Goal: Task Accomplishment & Management: Manage account settings

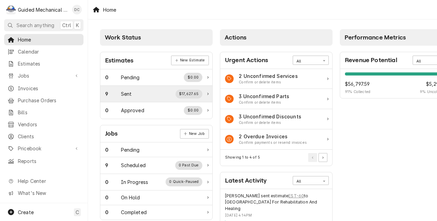
click at [142, 91] on div "9 Sent $17,627.65" at bounding box center [153, 94] width 97 height 9
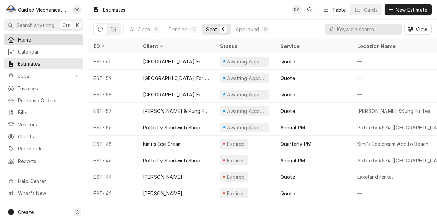
click at [35, 41] on span "Home" at bounding box center [49, 39] width 62 height 7
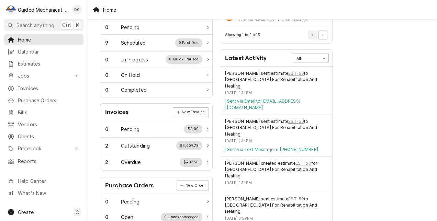
scroll to position [137, 0]
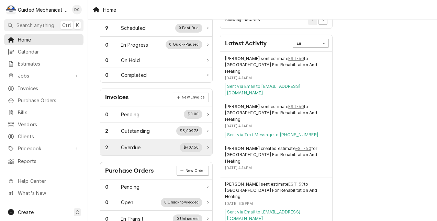
click at [163, 144] on div "2 Overdue $407.50" at bounding box center [153, 147] width 97 height 9
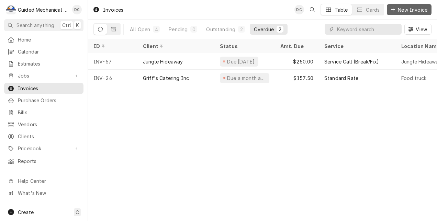
click at [425, 8] on span "New Invoice" at bounding box center [412, 9] width 32 height 7
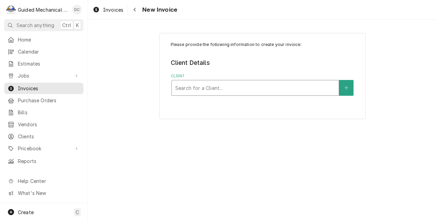
click at [190, 87] on div "Client" at bounding box center [255, 88] width 160 height 12
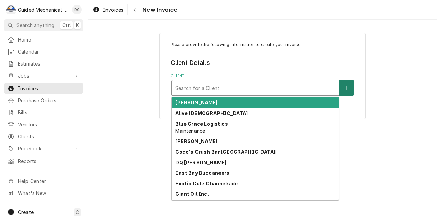
click at [348, 89] on icon "Create New Client" at bounding box center [346, 88] width 4 height 5
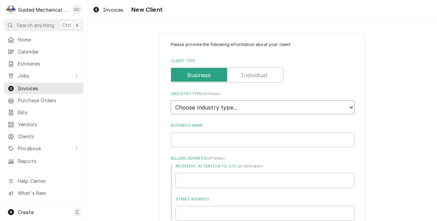
click at [237, 109] on select "Choose industry type... Residential Commercial Industrial Government" at bounding box center [263, 108] width 184 height 14
select select "2"
click at [171, 101] on select "Choose industry type... Residential Commercial Industrial Government" at bounding box center [263, 108] width 184 height 14
click at [201, 139] on input "Business Name" at bounding box center [263, 139] width 184 height 15
type textarea "x"
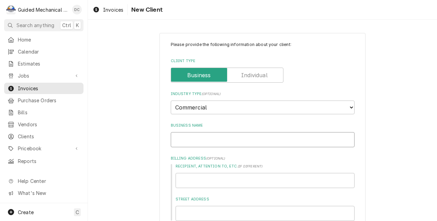
type input "p"
type textarea "x"
type input "pe"
type textarea "x"
type input "pel"
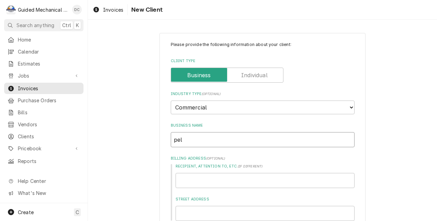
type textarea "x"
type input "pell"
type textarea "x"
type input "pel"
type textarea "x"
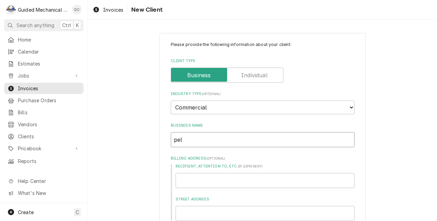
type input "pe"
type textarea "x"
type input "p"
type textarea "x"
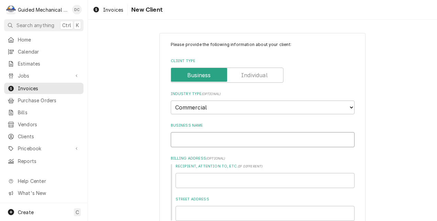
type input "P"
type textarea "x"
type input "Pe"
type textarea "x"
type input "Pel"
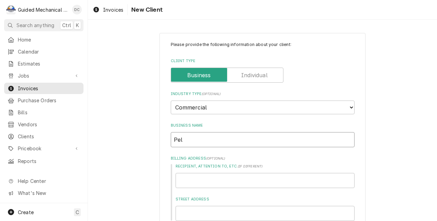
type textarea "x"
type input "Pell"
type textarea "x"
type input "Pella"
type textarea "x"
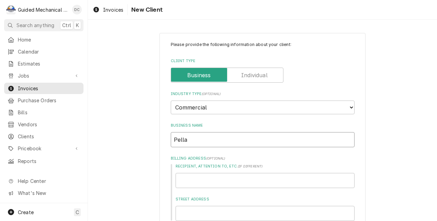
type input "Pella"
type textarea "x"
type input "Pella p"
type textarea "x"
type input "Pella pl"
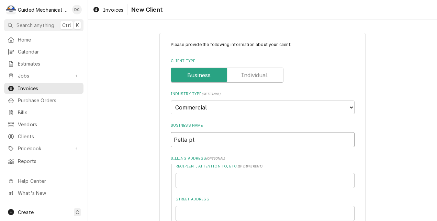
type textarea "x"
type input "Pella pla"
type textarea "x"
type input "Pella plaz"
type textarea "x"
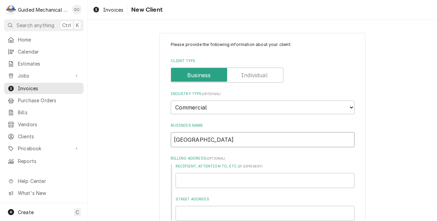
scroll to position [34, 0]
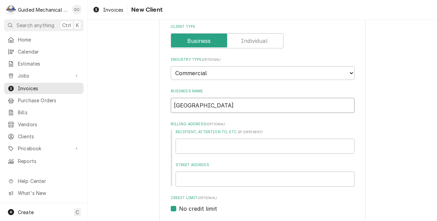
type input "Pella plaza"
click at [221, 180] on input "Street Address" at bounding box center [265, 179] width 179 height 15
click at [183, 178] on input "Street Address" at bounding box center [265, 179] width 179 height 15
type textarea "x"
type input "4"
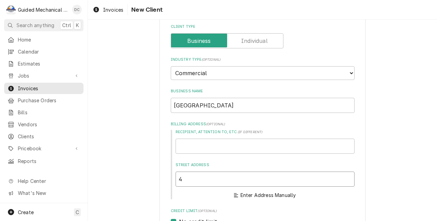
type textarea "x"
type input "42"
type textarea "x"
type input "424"
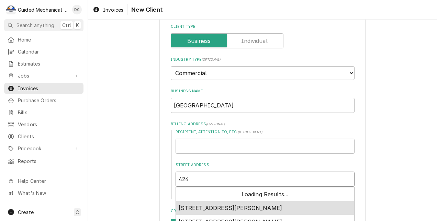
type textarea "x"
type input "4242"
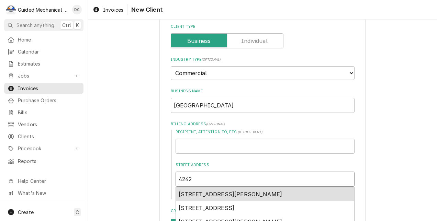
type textarea "x"
type input "4242"
type textarea "x"
type input "4242 s"
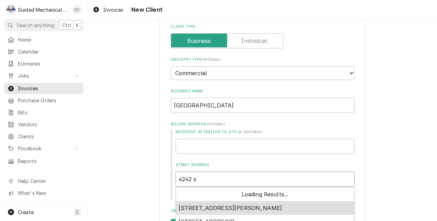
type textarea "x"
type input "4242 s"
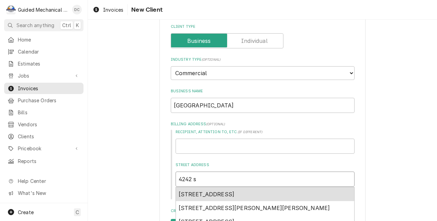
type textarea "x"
type input "4242 s t"
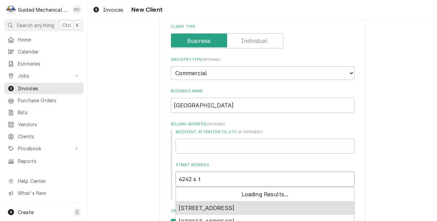
type textarea "x"
type input "4242 s ta"
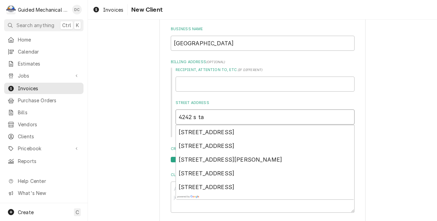
scroll to position [103, 0]
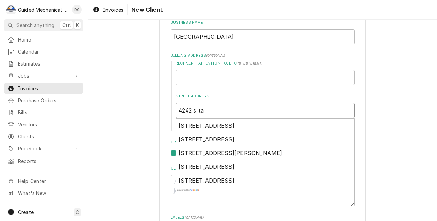
type textarea "x"
type input "4242 s tam"
type textarea "x"
type input "4242 s tami"
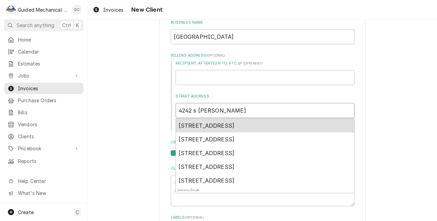
scroll to position [137, 0]
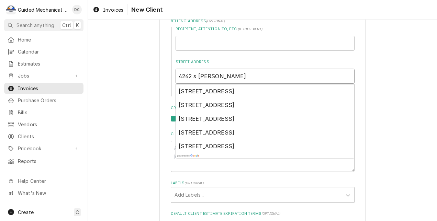
type textarea "x"
type input "4242 s tamia"
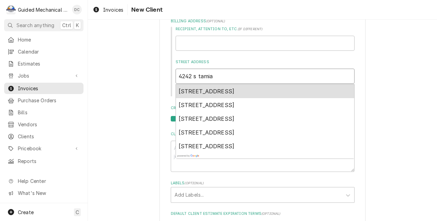
type textarea "x"
type input "4242 s tamiam"
type textarea "x"
type input "4242 s tamiami"
type textarea "x"
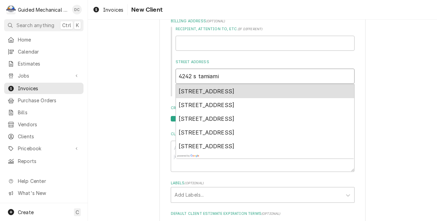
type input "4242 s tamiami"
type textarea "x"
type input "4242 s tamiami t"
type textarea "x"
type input "4242 s tamiami tr"
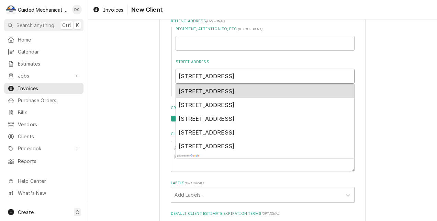
type textarea "x"
type input "4242 s tamiami trl"
type textarea "x"
type input "4242 s tamiami trl,"
type textarea "x"
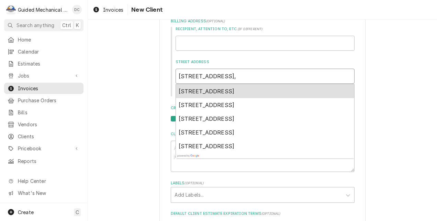
type input "4242 s tamiami trl,"
type textarea "x"
type input "4242 s tamiami trl, s"
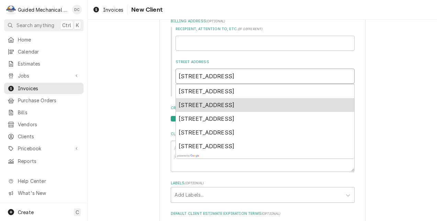
click at [235, 103] on span "4242 South Tamiami Trail, Nokomis, Sarasota, FL, USA" at bounding box center [207, 105] width 56 height 7
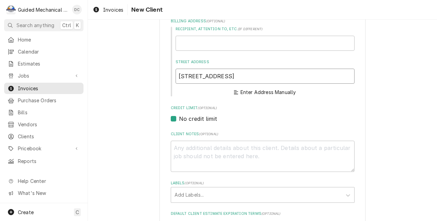
type textarea "x"
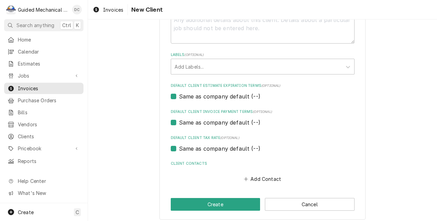
scroll to position [356, 0]
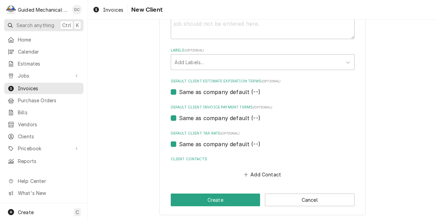
type input "4242 S Tamiami Trl"
drag, startPoint x: 50, startPoint y: 23, endPoint x: 118, endPoint y: 8, distance: 69.3
click at [264, 174] on button "Add Contact" at bounding box center [261, 175] width 39 height 10
type textarea "x"
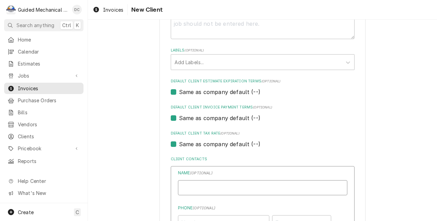
click at [226, 184] on input "Business Name" at bounding box center [262, 187] width 169 height 15
paste input "Elena Hernandez"
type input "Elena Hernandez"
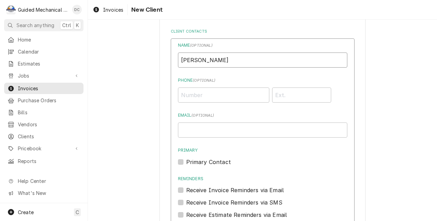
scroll to position [493, 0]
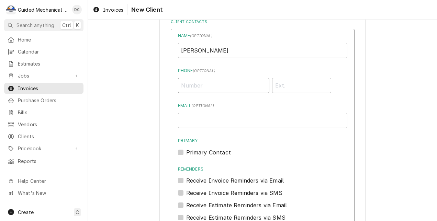
click at [228, 87] on input "Phone ( optional )" at bounding box center [223, 85] width 91 height 15
paste input "(941) 544-6651"
type input "(941) 544-6651"
click at [239, 119] on input "Email ( optional )" at bounding box center [262, 120] width 169 height 15
drag, startPoint x: 201, startPoint y: 122, endPoint x: 175, endPoint y: 121, distance: 25.8
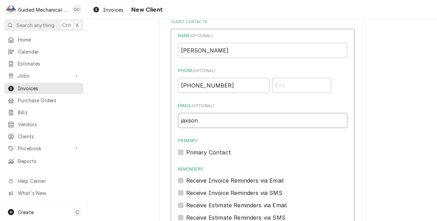
click at [175, 121] on div "Name ( optional ) Elena Hernandez Phone ( optional ) (941) 544-6651 Email ( opt…" at bounding box center [263, 149] width 184 height 240
type input "j"
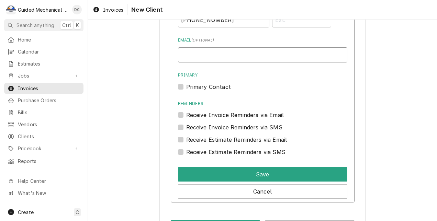
scroll to position [562, 0]
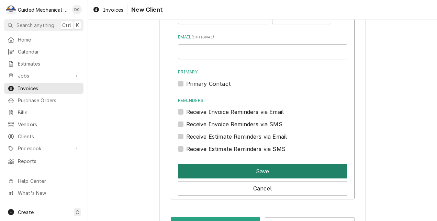
click at [257, 169] on button "Save" at bounding box center [262, 171] width 169 height 14
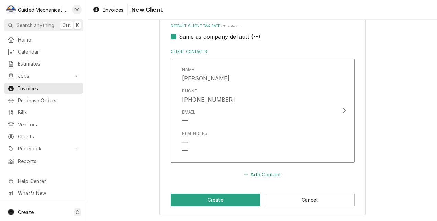
click at [259, 173] on button "Add Contact" at bounding box center [261, 175] width 39 height 10
type textarea "x"
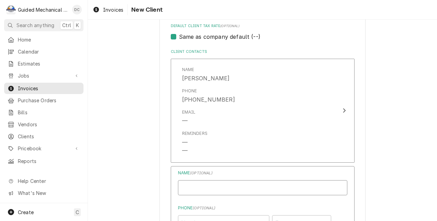
click at [207, 184] on input "Business Name" at bounding box center [262, 187] width 169 height 15
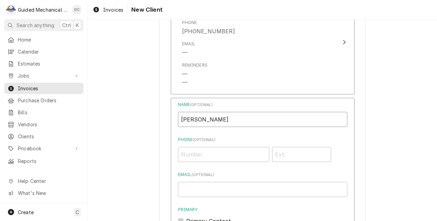
scroll to position [532, 0]
type input "Rodney"
click at [208, 150] on input "Phone ( optional )" at bounding box center [223, 154] width 91 height 15
paste input "[PHONE_NUMBER]"
type input "[PHONE_NUMBER]"
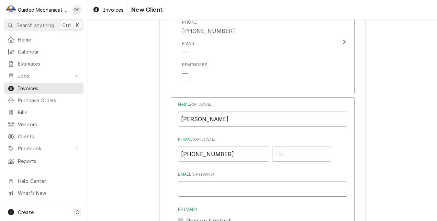
click at [237, 187] on input "Email ( optional )" at bounding box center [262, 189] width 169 height 15
paste input "[PERSON_NAME][EMAIL_ADDRESS][DOMAIN_NAME]"
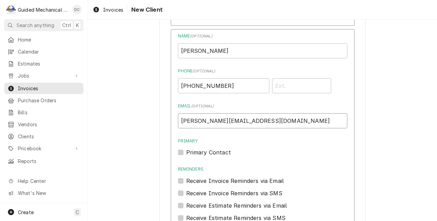
scroll to position [601, 0]
type input "[PERSON_NAME][EMAIL_ADDRESS][DOMAIN_NAME]"
click at [186, 152] on label "Primary Contact" at bounding box center [208, 152] width 45 height 8
click at [186, 152] on input "Primary" at bounding box center [270, 155] width 169 height 15
checkbox input "true"
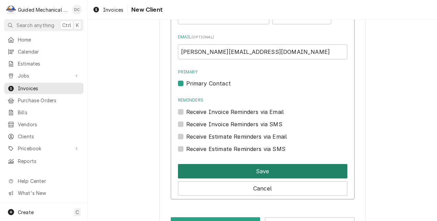
click at [287, 169] on button "Save" at bounding box center [262, 171] width 169 height 14
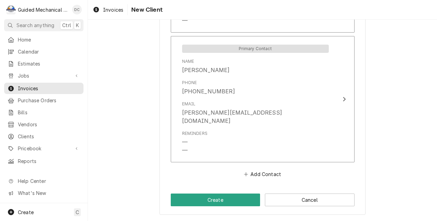
scroll to position [585, 0]
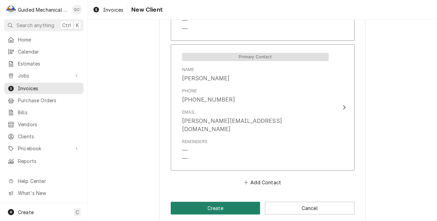
click at [214, 202] on button "Create" at bounding box center [216, 208] width 90 height 13
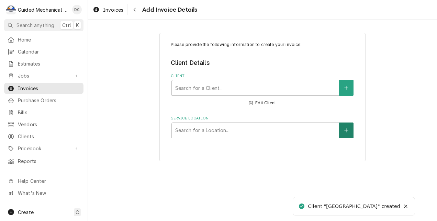
click at [348, 134] on button "Service Location" at bounding box center [346, 131] width 14 height 16
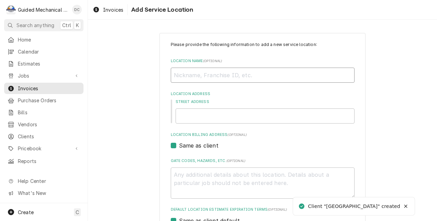
click at [247, 73] on input "Location Name ( optional )" at bounding box center [263, 75] width 184 height 15
type textarea "x"
type input "P"
type textarea "x"
type input "Pe"
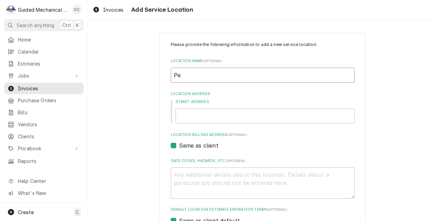
type textarea "x"
type input "Pel"
type textarea "x"
type input "Pell"
type textarea "x"
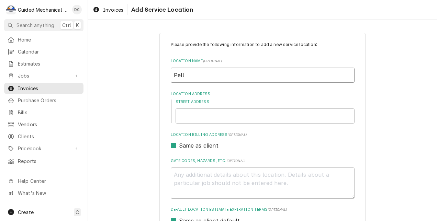
type input "Pella"
type textarea "x"
type input "Pella"
type textarea "x"
type input "Pella P"
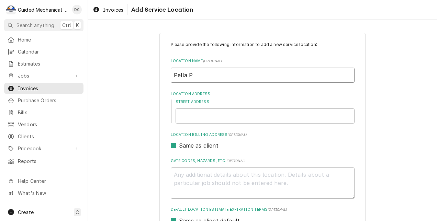
type textarea "x"
type input "Pella Pl"
type textarea "x"
type input "Pella Pla"
type textarea "x"
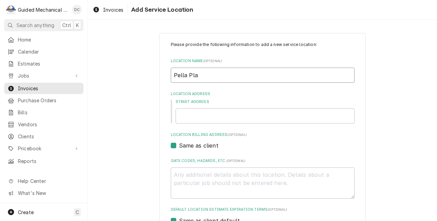
type input "Pella Plaz"
type textarea "x"
type input "Pella Plaza"
click at [218, 119] on input "Street Address" at bounding box center [265, 116] width 179 height 15
type textarea "x"
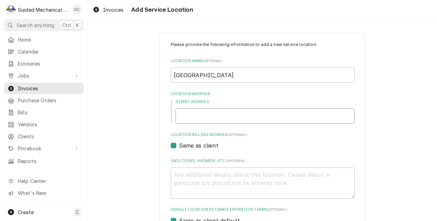
type input "4"
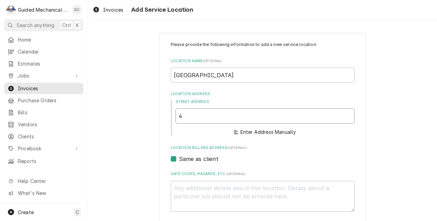
type textarea "x"
type input "42"
type textarea "x"
type input "424"
type textarea "x"
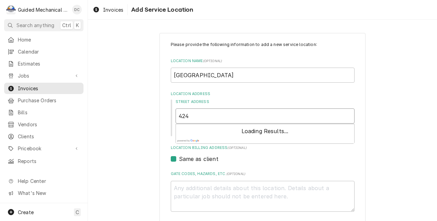
type input "4242"
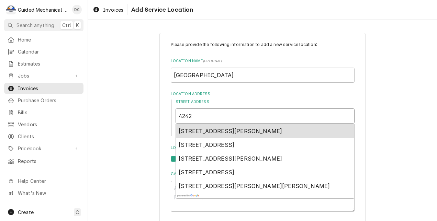
type textarea "x"
type input "4242"
type textarea "x"
type input "4242 s"
type textarea "x"
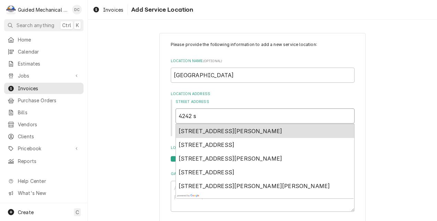
type input "4242 s"
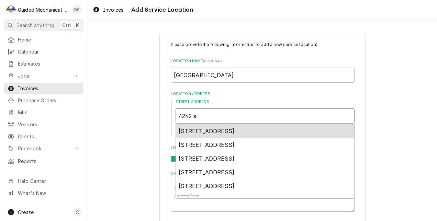
type textarea "x"
type input "4242 s t"
type textarea "x"
type input "4242 s ta"
type textarea "x"
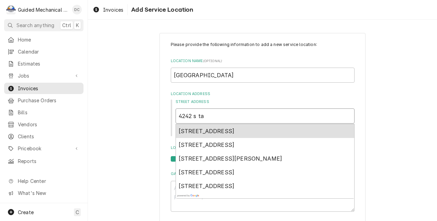
type input "4242 s tam"
type textarea "x"
type input "4242 s tami"
type textarea "x"
type input "4242 s tamia"
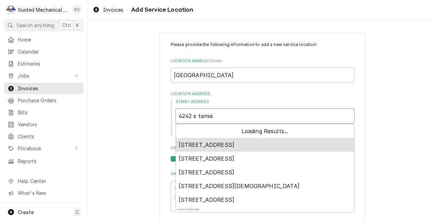
type textarea "x"
type input "4242 s tamiam"
type textarea "x"
type input "4242 s tamiami"
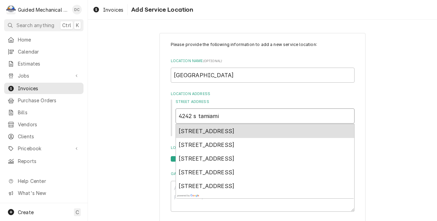
type textarea "x"
type input "4242 s tamiami"
type textarea "x"
type input "4242 s tamiami t"
type textarea "x"
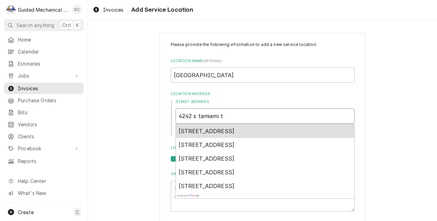
type input "4242 s tamiami tr"
type textarea "x"
type input "4242 s tamiami tra"
type textarea "x"
type input "4242 s tamiami trai"
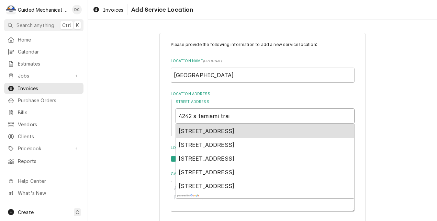
type textarea "x"
type input "4242 s tamiami trail"
type textarea "x"
type input "4242 s tamiami trail,"
type textarea "x"
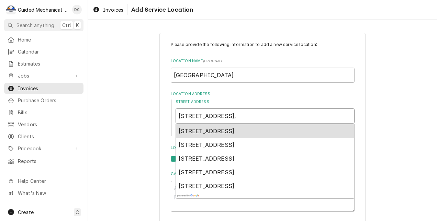
type input "4242 s tamiami trail,"
type textarea "x"
type input "4242 s tamiami trail, s"
type textarea "x"
type input "4242 s tamiami trail, sa"
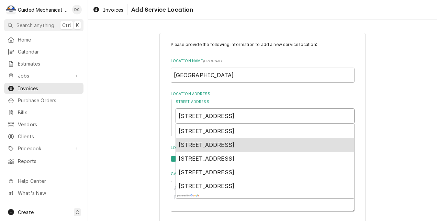
click at [235, 145] on span "4242 South Tamiami Trail, Nokomis, Sarasota, FL, USA" at bounding box center [207, 145] width 56 height 7
type textarea "x"
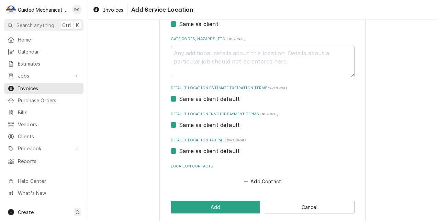
scroll to position [227, 0]
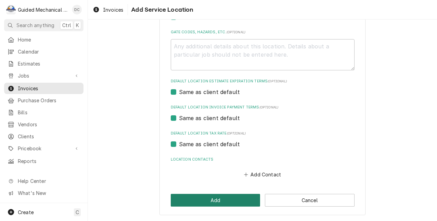
type input "4242 S Tamiami Trl"
click at [223, 201] on button "Add" at bounding box center [216, 200] width 90 height 13
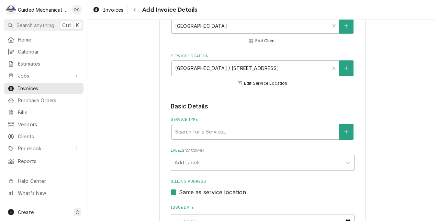
scroll to position [69, 0]
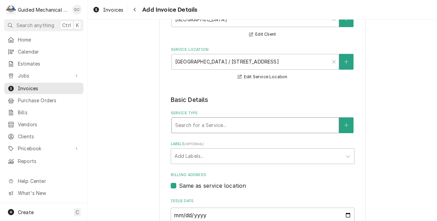
click at [299, 126] on div "Service Type" at bounding box center [255, 125] width 160 height 12
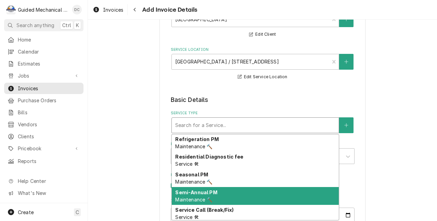
scroll to position [350, 0]
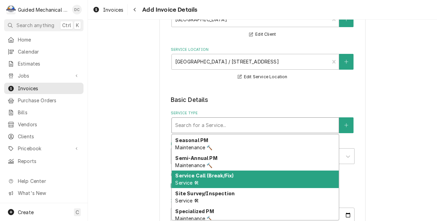
click at [235, 183] on div "Service Call (Break/Fix) Service 🛠" at bounding box center [255, 180] width 167 height 18
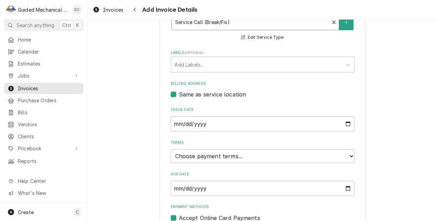
scroll to position [202, 0]
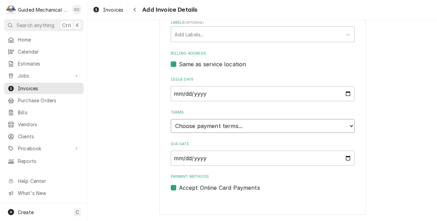
click at [339, 127] on select "Choose payment terms... Same Day Net 7 Net 14 Net 21 Net 30 Net 45 Net 60 Net 90" at bounding box center [263, 126] width 184 height 14
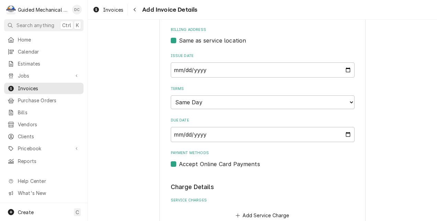
scroll to position [236, 0]
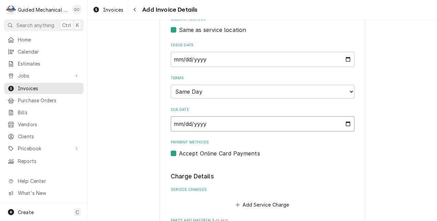
click at [344, 124] on input "2025-08-29" at bounding box center [263, 123] width 184 height 15
type textarea "x"
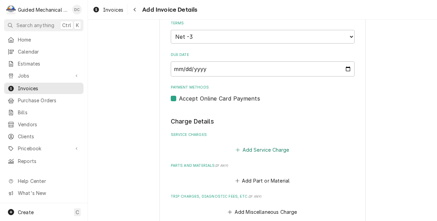
scroll to position [302, 0]
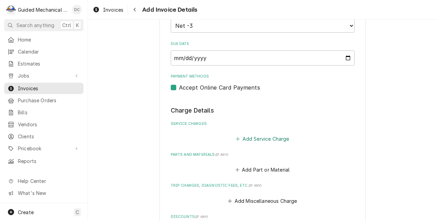
click at [261, 141] on button "Add Service Charge" at bounding box center [263, 139] width 56 height 10
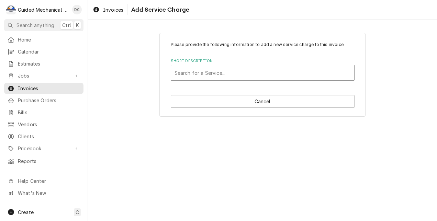
click at [253, 76] on div "Short Description" at bounding box center [262, 73] width 176 height 12
type input "travel"
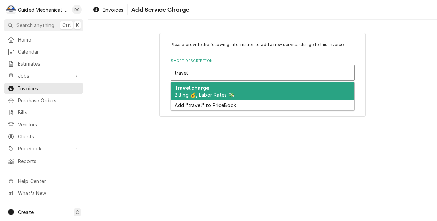
click at [332, 89] on div "Travel charge Billing 💰, Labor Rates 💸" at bounding box center [262, 91] width 183 height 18
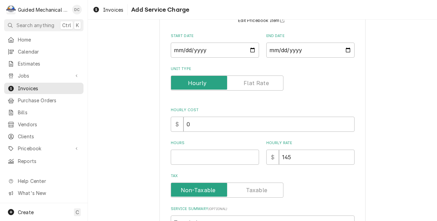
scroll to position [135, 0]
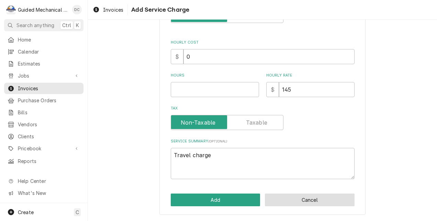
click at [297, 197] on button "Cancel" at bounding box center [310, 200] width 90 height 13
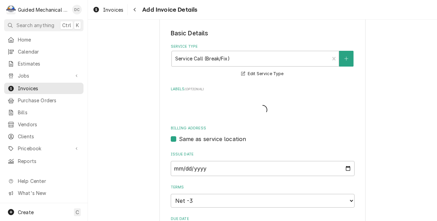
type textarea "x"
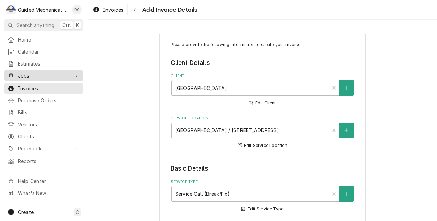
click at [46, 75] on span "Jobs" at bounding box center [44, 75] width 52 height 7
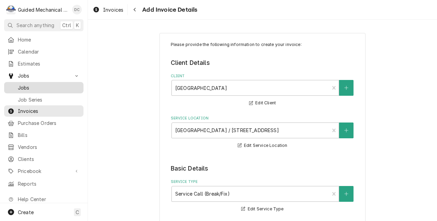
click at [52, 84] on span "Jobs" at bounding box center [49, 87] width 62 height 7
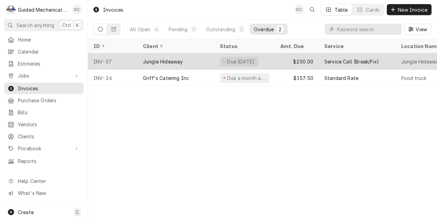
click at [155, 58] on div "Jungle Hideaway" at bounding box center [163, 61] width 40 height 7
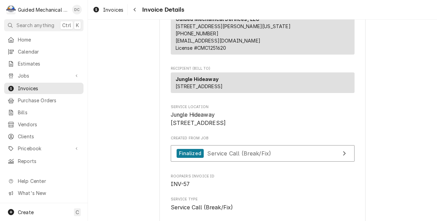
scroll to position [77, 0]
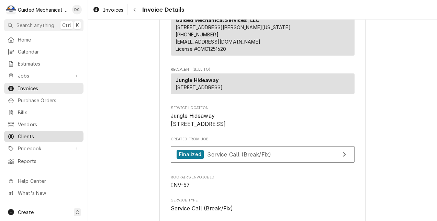
click at [44, 133] on span "Clients" at bounding box center [49, 136] width 62 height 7
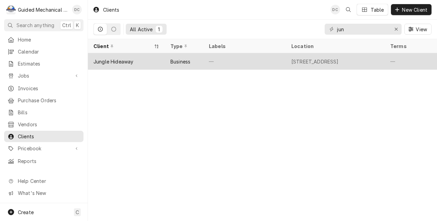
click at [335, 59] on div "[STREET_ADDRESS]" at bounding box center [314, 61] width 47 height 7
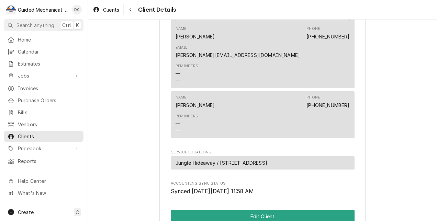
scroll to position [206, 0]
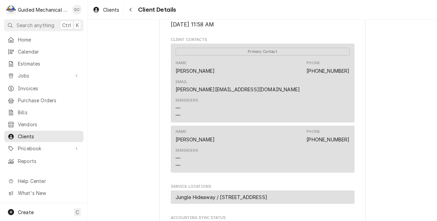
drag, startPoint x: 173, startPoint y: 128, endPoint x: 229, endPoint y: 132, distance: 56.4
click at [229, 132] on div "Name Elena Hernandez Phone (941) 544-6651" at bounding box center [263, 136] width 174 height 19
copy div "Elena Hernandez"
drag, startPoint x: 309, startPoint y: 129, endPoint x: 352, endPoint y: 131, distance: 43.3
click at [352, 131] on div "Jungle Hideaway Client Type Business Industry Type Commercial Billing Address 2…" at bounding box center [262, 78] width 206 height 517
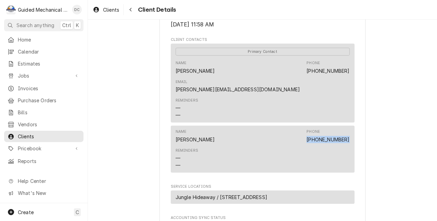
copy link "(941) 544-6651"
drag, startPoint x: 273, startPoint y: 77, endPoint x: 216, endPoint y: 80, distance: 57.8
click at [216, 80] on div "Name Rodney Phone (941) 302-5337 Email rodney@t-bred.com" at bounding box center [263, 76] width 174 height 37
copy link "(941) 302-5337"
drag, startPoint x: 299, startPoint y: 78, endPoint x: 347, endPoint y: 78, distance: 47.7
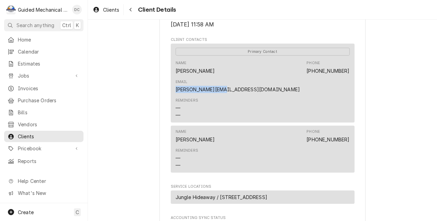
click at [347, 78] on div "Primary Contact Name Rodney Phone (941) 302-5337 Email rodney@t-bred.com Remind…" at bounding box center [263, 83] width 184 height 79
copy link "rodney@t-bred.com"
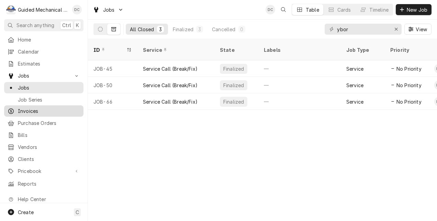
click at [39, 108] on span "Invoices" at bounding box center [49, 111] width 62 height 7
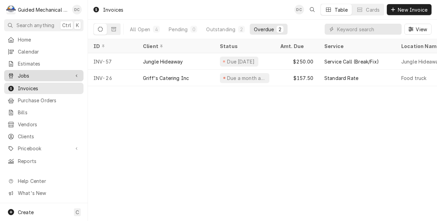
click at [42, 74] on span "Jobs" at bounding box center [44, 75] width 52 height 7
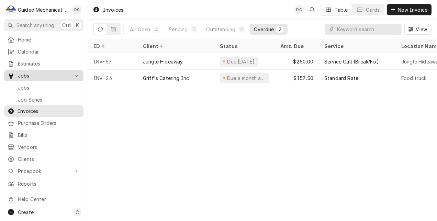
click at [32, 72] on span "Jobs" at bounding box center [44, 75] width 52 height 7
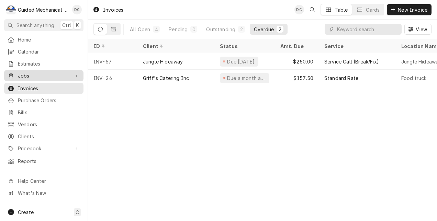
click at [63, 75] on span "Jobs" at bounding box center [44, 75] width 52 height 7
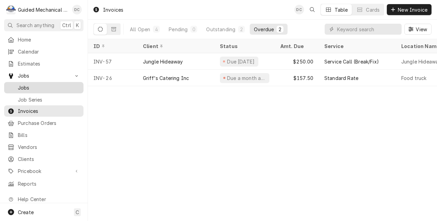
click at [52, 84] on span "Jobs" at bounding box center [49, 87] width 62 height 7
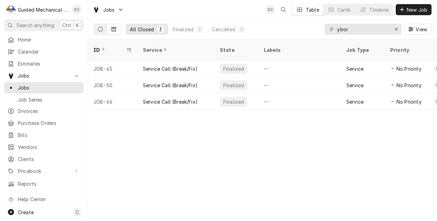
click at [102, 28] on icon "Dynamic Content Wrapper" at bounding box center [100, 29] width 5 height 5
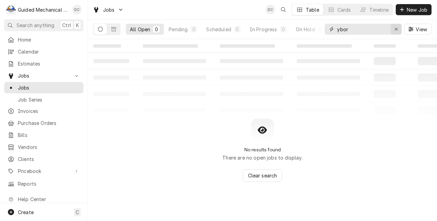
click at [395, 31] on icon "Erase input" at bounding box center [396, 29] width 4 height 5
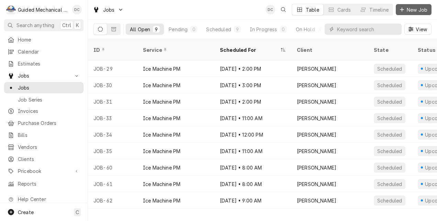
click at [414, 7] on span "New Job" at bounding box center [416, 9] width 23 height 7
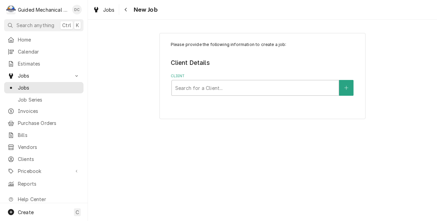
drag, startPoint x: 217, startPoint y: 72, endPoint x: 214, endPoint y: 80, distance: 7.8
click at [217, 73] on fieldset "Client Details Client Search for a Client..." at bounding box center [263, 76] width 184 height 37
click at [213, 81] on div "Search for a Client..." at bounding box center [255, 87] width 167 height 15
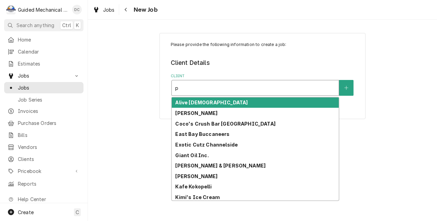
type input "pe"
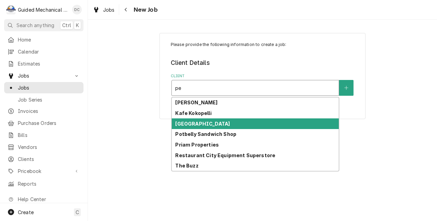
click at [204, 123] on div "[GEOGRAPHIC_DATA]" at bounding box center [255, 123] width 167 height 11
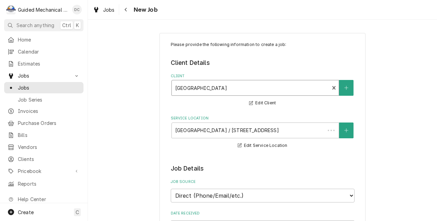
type textarea "x"
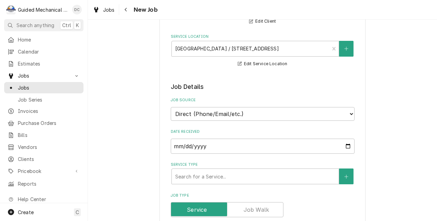
scroll to position [103, 0]
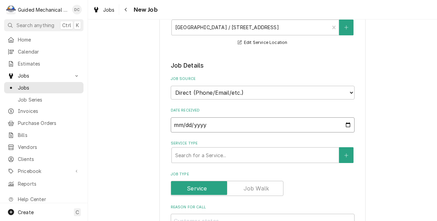
click at [255, 124] on input "2025-08-29" at bounding box center [263, 124] width 184 height 15
click at [346, 126] on input "2025-08-29" at bounding box center [263, 124] width 184 height 15
type input "2025-08-26"
click at [236, 155] on div "Service Type" at bounding box center [255, 155] width 160 height 12
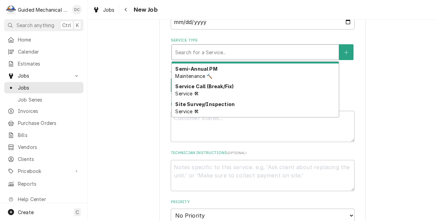
scroll to position [381, 0]
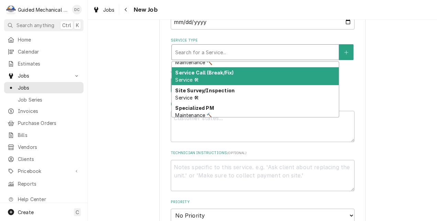
click at [228, 79] on div "Service Call (Break/Fix) Service 🛠" at bounding box center [255, 76] width 167 height 18
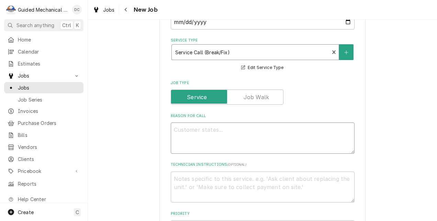
click at [224, 132] on textarea "Reason For Call" at bounding box center [263, 138] width 184 height 31
type textarea "x"
type textarea "i"
type textarea "x"
type textarea "in"
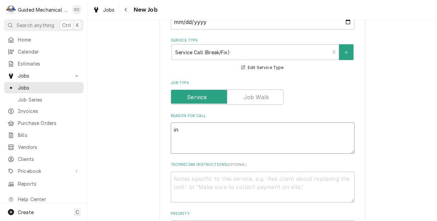
type textarea "x"
type textarea "ins"
type textarea "x"
type textarea "insp"
type textarea "x"
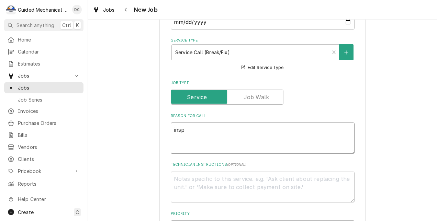
type textarea "inspe"
type textarea "x"
type textarea "inspec"
type textarea "x"
type textarea "inspect"
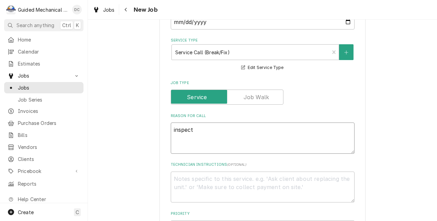
type textarea "x"
type textarea "inspecti"
type textarea "x"
type textarea "inspectio"
type textarea "x"
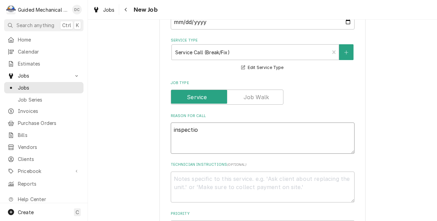
type textarea "inspection"
type textarea "x"
type textarea "inspection"
type textarea "x"
type textarea "inspection o"
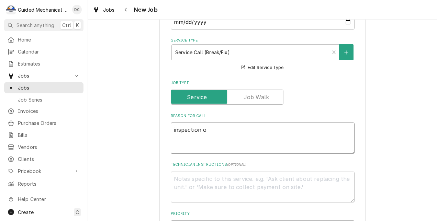
type textarea "x"
type textarea "inspection of"
type textarea "x"
type textarea "inspection of"
type textarea "x"
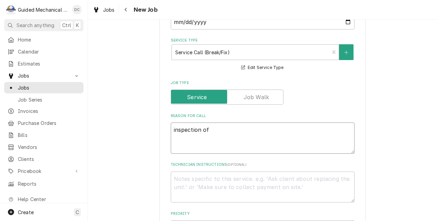
type textarea "inspection of w"
type textarea "x"
type textarea "inspection of wa"
type textarea "x"
type textarea "inspection of wal"
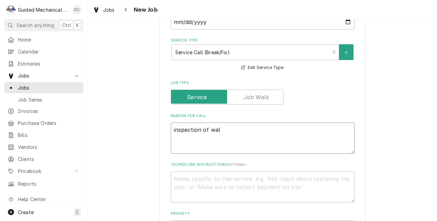
type textarea "x"
type textarea "inspection of walk"
type textarea "x"
type textarea "inspection of walk"
type textarea "x"
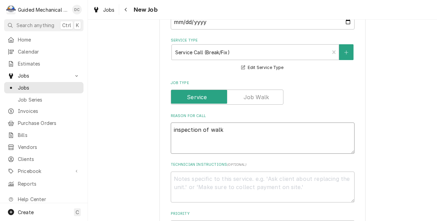
type textarea "inspection of walk i"
type textarea "x"
type textarea "inspection of walk in"
type textarea "x"
type textarea "inspection of walk in"
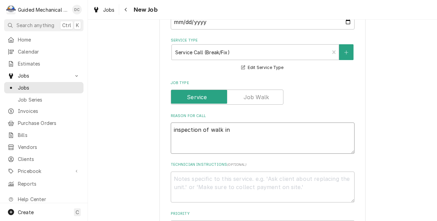
type textarea "x"
type textarea "inspection of walk in c"
type textarea "x"
type textarea "inspection of walk in co"
type textarea "x"
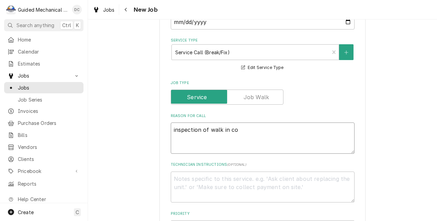
type textarea "inspection of walk in coo"
type textarea "x"
type textarea "inspection of walk in cool"
type textarea "x"
type textarea "inspection of walk in coole"
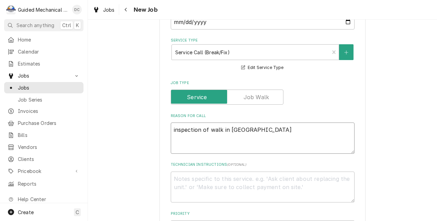
type textarea "x"
type textarea "inspection of walk in cooler"
type textarea "x"
type textarea "inspection of walk in cooler/"
type textarea "x"
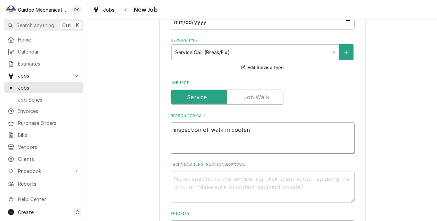
type textarea "inspection of walk in cooler/f"
type textarea "x"
type textarea "inspection of walk in cooler/fr"
type textarea "x"
type textarea "inspection of walk in cooler/fre"
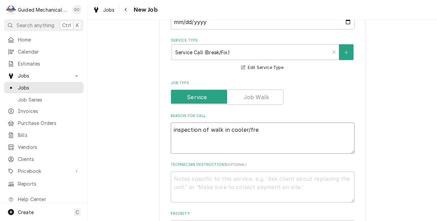
type textarea "x"
type textarea "inspection of walk in cooler/free"
type textarea "x"
type textarea "inspection of walk in cooler/freez"
type textarea "x"
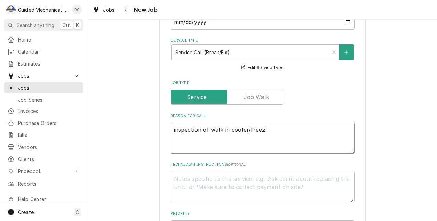
type textarea "inspection of walk in cooler/freeze"
type textarea "x"
type textarea "inspection of walk in cooler/freezer"
type textarea "x"
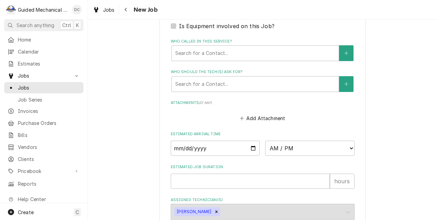
scroll to position [481, 0]
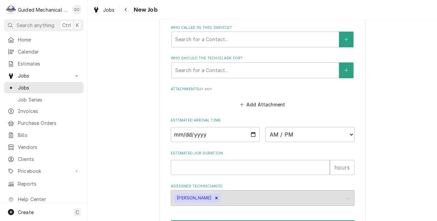
type textarea "inspection of walk in cooler/freezer"
click at [253, 136] on input "Date" at bounding box center [215, 134] width 89 height 15
type textarea "x"
type input "2025-08-26"
type textarea "x"
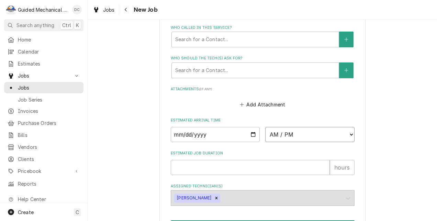
click at [314, 135] on select "AM / PM 6:00 AM 6:15 AM 6:30 AM 6:45 AM 7:00 AM 7:15 AM 7:30 AM 7:45 AM 8:00 AM…" at bounding box center [309, 134] width 89 height 15
select select "13:00:00"
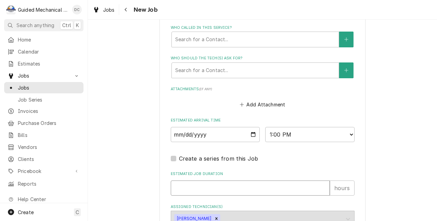
click at [259, 189] on input "Estimated Job Duration" at bounding box center [250, 188] width 159 height 15
type textarea "x"
type input "1"
type textarea "x"
type input "1"
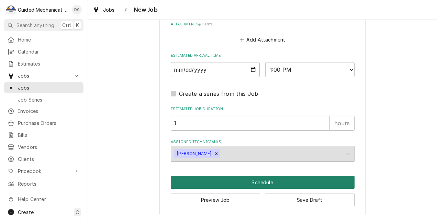
click at [279, 181] on button "Schedule" at bounding box center [263, 182] width 184 height 13
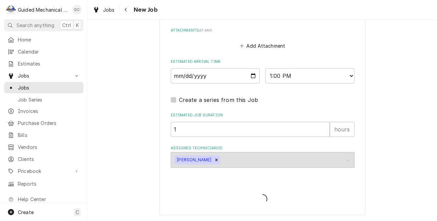
scroll to position [540, 0]
type textarea "x"
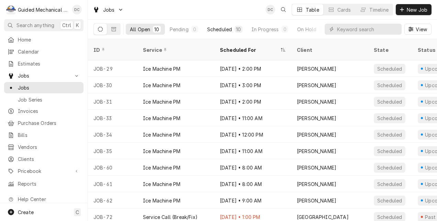
click at [227, 26] on div "Scheduled" at bounding box center [219, 29] width 25 height 7
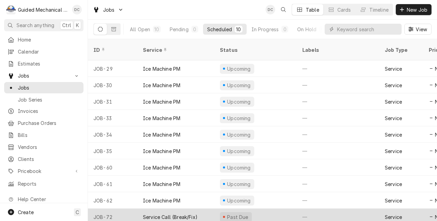
click at [163, 214] on div "Service Call (Break/Fix)" at bounding box center [170, 217] width 55 height 7
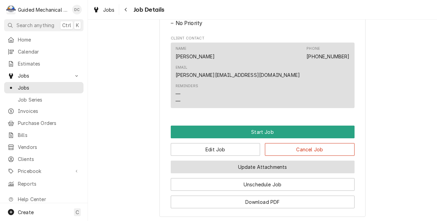
scroll to position [343, 0]
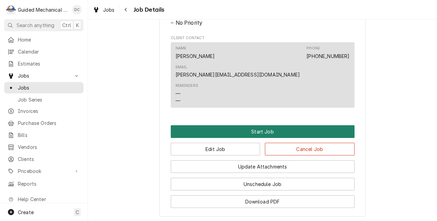
click at [274, 125] on button "Start Job" at bounding box center [263, 131] width 184 height 13
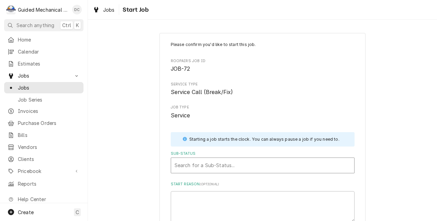
click at [216, 165] on div "Sub-Status" at bounding box center [262, 165] width 176 height 12
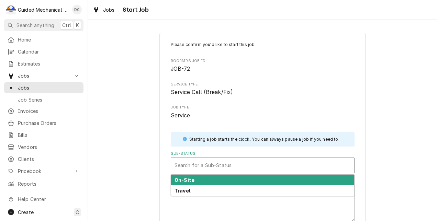
click at [211, 179] on div "On-Site" at bounding box center [262, 180] width 183 height 11
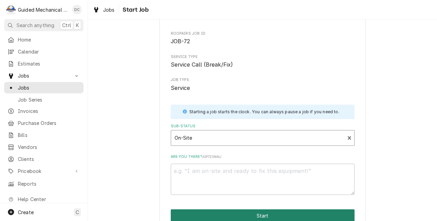
scroll to position [61, 0]
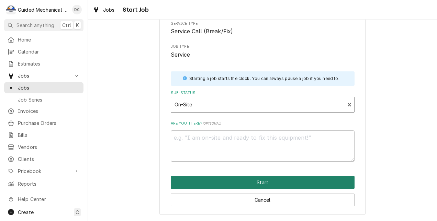
click at [235, 181] on button "Start" at bounding box center [263, 182] width 184 height 13
type textarea "x"
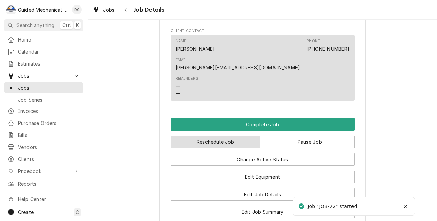
scroll to position [412, 0]
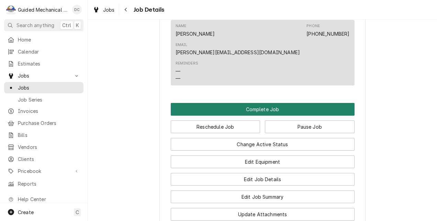
click at [251, 103] on button "Complete Job" at bounding box center [263, 109] width 184 height 13
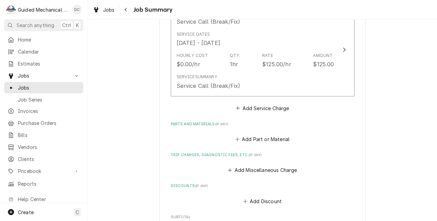
scroll to position [206, 0]
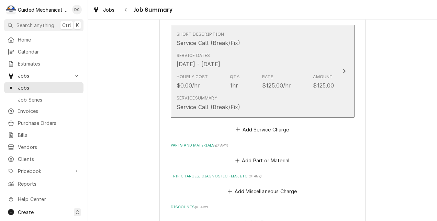
click at [279, 55] on div "Service Dates Aug 26, 2025 - Aug 29, 2025" at bounding box center [256, 60] width 158 height 21
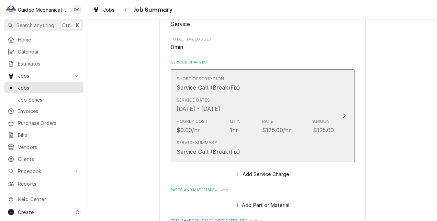
type textarea "x"
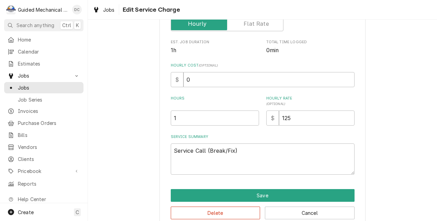
scroll to position [0, 0]
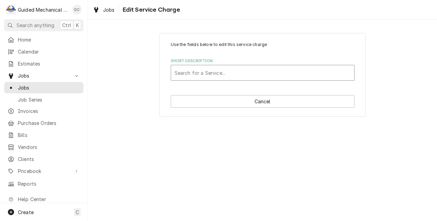
click at [287, 76] on div "Short Description" at bounding box center [262, 73] width 176 height 12
type input "tr"
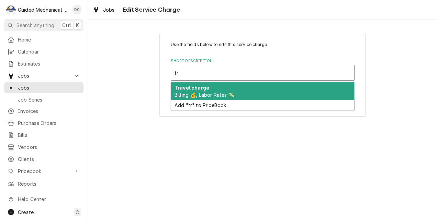
click at [273, 91] on div "Travel charge Billing 💰, Labor Rates 💸" at bounding box center [262, 91] width 183 height 18
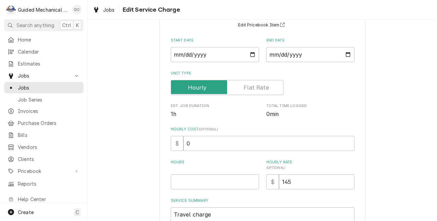
scroll to position [69, 0]
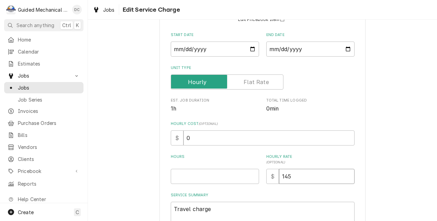
drag, startPoint x: 294, startPoint y: 176, endPoint x: 272, endPoint y: 177, distance: 22.0
click at [272, 177] on div "$ 145" at bounding box center [310, 176] width 88 height 15
type textarea "x"
type input "1"
type textarea "x"
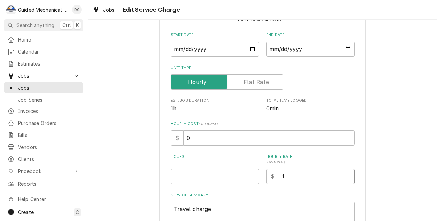
type input "12"
type textarea "x"
type input "125"
click at [218, 177] on input "Hours" at bounding box center [215, 176] width 88 height 15
type textarea "x"
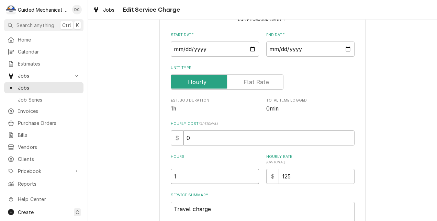
type input "1"
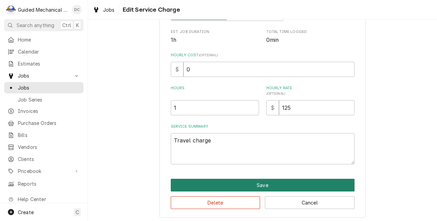
click at [237, 181] on button "Save" at bounding box center [263, 185] width 184 height 13
type textarea "x"
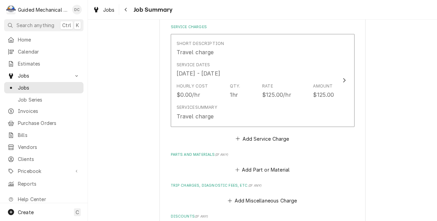
scroll to position [172, 0]
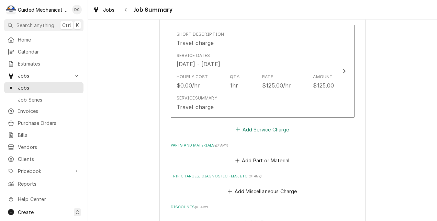
click at [279, 132] on button "Add Service Charge" at bounding box center [263, 130] width 56 height 10
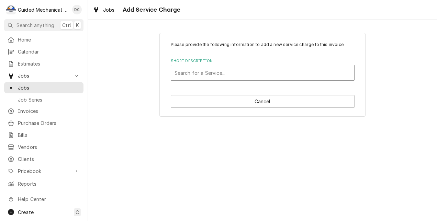
click at [273, 73] on div "Short Description" at bounding box center [262, 73] width 176 height 12
type input "labor"
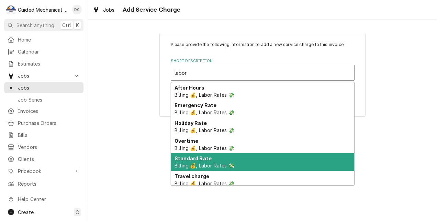
click at [225, 160] on div "Standard Rate Billing 💰, Labor Rates 💸" at bounding box center [262, 162] width 183 height 18
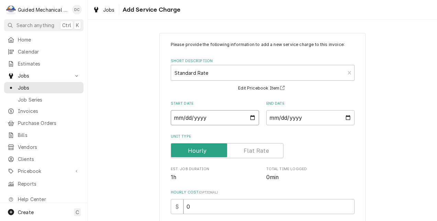
click at [247, 117] on input "Start Date" at bounding box center [215, 117] width 88 height 15
type textarea "x"
type input "2025-08-26"
click at [307, 116] on input "End Date" at bounding box center [310, 117] width 88 height 15
click at [349, 117] on input "End Date" at bounding box center [310, 117] width 88 height 15
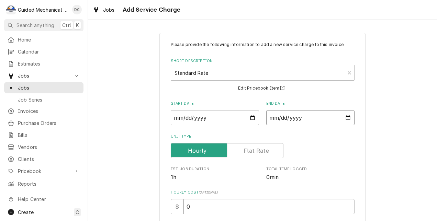
click at [346, 117] on input "End Date" at bounding box center [310, 117] width 88 height 15
type textarea "x"
type input "2025-08-26"
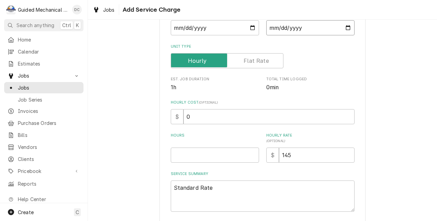
scroll to position [103, 0]
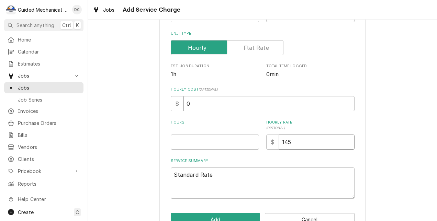
drag, startPoint x: 296, startPoint y: 145, endPoint x: 267, endPoint y: 146, distance: 28.5
click at [267, 146] on div "$ 145" at bounding box center [310, 142] width 88 height 15
type textarea "x"
type input "1"
type textarea "x"
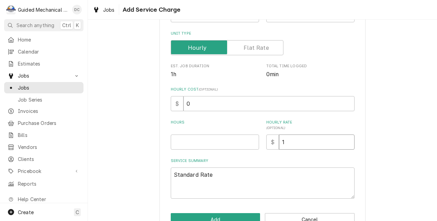
type input "12"
type textarea "x"
type input "125"
click at [221, 143] on input "Hours" at bounding box center [215, 142] width 88 height 15
type textarea "x"
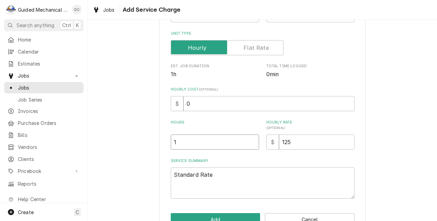
type input "1"
drag, startPoint x: 240, startPoint y: 177, endPoint x: 107, endPoint y: 180, distance: 133.0
click at [107, 180] on div "Please provide the following information to add a new service charge to this in…" at bounding box center [262, 82] width 349 height 317
type textarea "x"
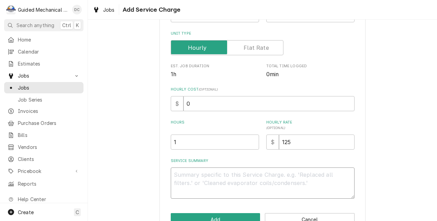
type textarea "I"
type textarea "x"
type textarea "In"
type textarea "x"
type textarea "Ins"
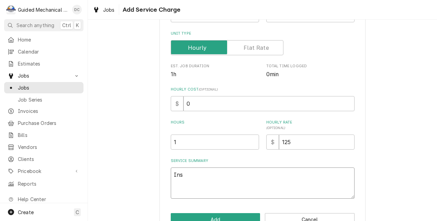
type textarea "x"
type textarea "Insp"
type textarea "x"
type textarea "Inspe"
type textarea "x"
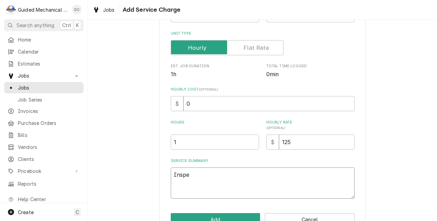
type textarea "Inspec"
type textarea "x"
type textarea "Inspect"
type textarea "x"
type textarea "Inspecte"
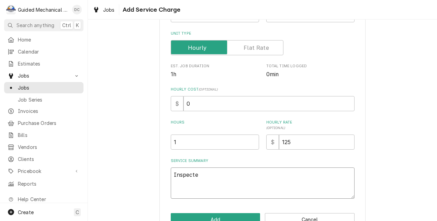
type textarea "x"
type textarea "Inspected"
type textarea "x"
type textarea "Inspected"
type textarea "x"
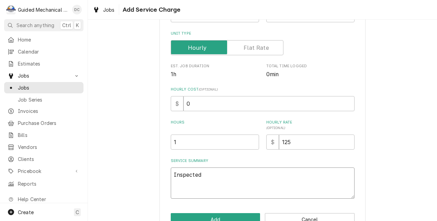
type textarea "Inspected w"
type textarea "x"
type textarea "Inspected wa"
type textarea "x"
type textarea "Inspected wal"
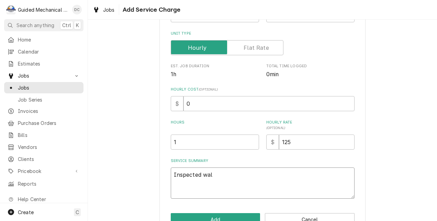
type textarea "x"
type textarea "Inspected walk"
type textarea "x"
type textarea "Inspected walk"
type textarea "x"
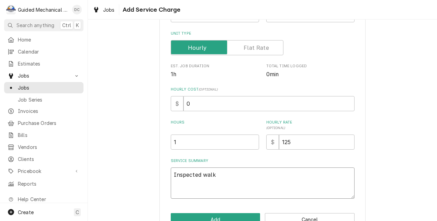
type textarea "Inspected walk i"
type textarea "x"
type textarea "Inspected walk in"
type textarea "x"
type textarea "Inspected walk in"
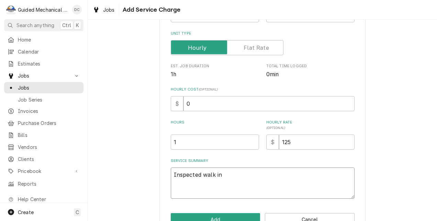
type textarea "x"
type textarea "Inspected walk in co"
type textarea "x"
type textarea "Inspected walk in coo"
type textarea "x"
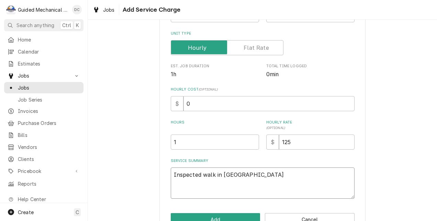
type textarea "Inspected walk in cool"
type textarea "x"
type textarea "Inspected walk in coole"
type textarea "x"
type textarea "Inspected walk in cooler"
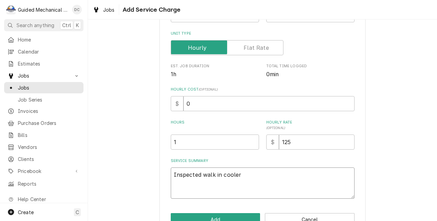
type textarea "x"
type textarea "Inspected walk in cooler"
type textarea "x"
type textarea "Inspected walk in cooler a"
type textarea "x"
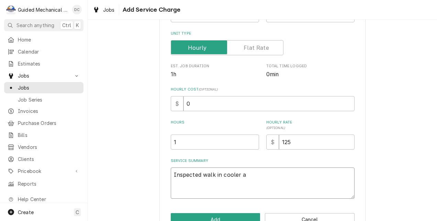
type textarea "Inspected walk in cooler an"
type textarea "x"
type textarea "Inspected walk in cooler and"
type textarea "x"
type textarea "Inspected walk in cooler and"
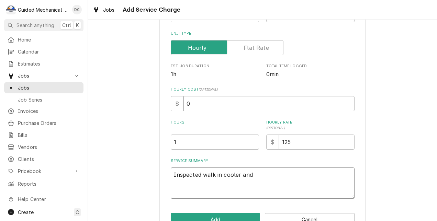
type textarea "x"
type textarea "Inspected walk in cooler and f"
type textarea "x"
type textarea "Inspected walk in cooler and fr"
type textarea "x"
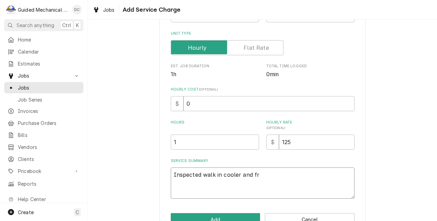
type textarea "Inspected walk in cooler and fre"
type textarea "x"
type textarea "Inspected walk in cooler and free"
type textarea "x"
type textarea "Inspected walk in cooler and freez"
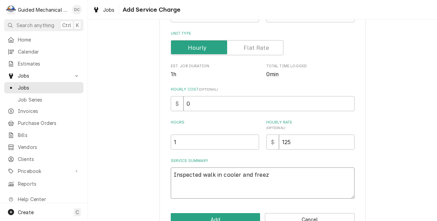
type textarea "x"
type textarea "Inspected walk in cooler and freeze"
type textarea "x"
type textarea "Inspected walk in cooler and freezer"
type textarea "x"
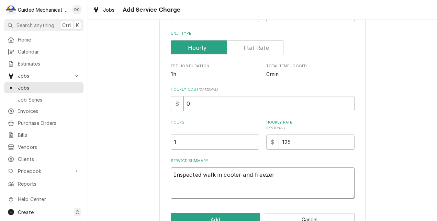
type textarea "Inspected walk in cooler and freezer."
type textarea "x"
type textarea "Inspected walk in cooler and freezer."
type textarea "x"
type textarea "Inspected walk in cooler and freezer."
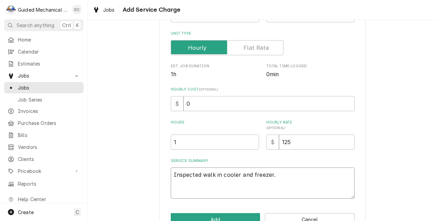
type textarea "x"
type textarea "Inspected walk in cooler and freezer. f"
type textarea "x"
type textarea "Inspected walk in cooler and freezer. fr"
type textarea "x"
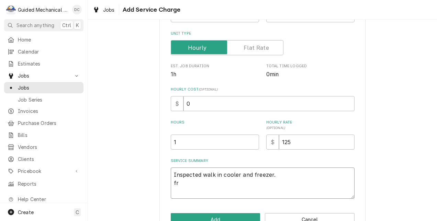
type textarea "Inspected walk in cooler and freezer. fre"
type textarea "x"
type textarea "Inspected walk in cooler and freezer. free"
type textarea "x"
type textarea "Inspected walk in cooler and freezer. freez"
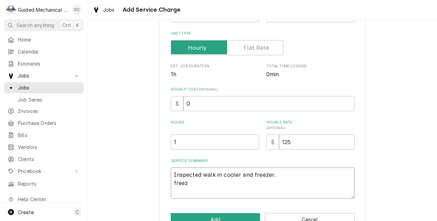
type textarea "x"
type textarea "Inspected walk in cooler and freezer. freeze"
type textarea "x"
type textarea "Inspected walk in cooler and freezer. freezer"
type textarea "x"
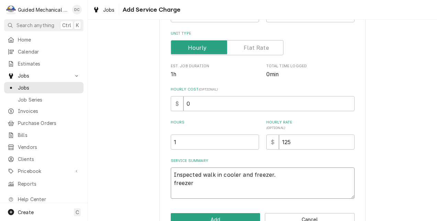
type textarea "Inspected walk in cooler and freezer. freezer"
type textarea "x"
type textarea "Inspected walk in cooler and freezer. freezer"
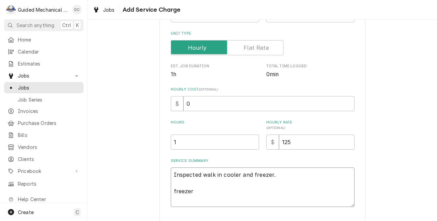
type textarea "x"
type textarea "Inspected walk in cooler and freezer. freezer D"
type textarea "x"
type textarea "Inspected walk in cooler and freezer. freezer Dr"
type textarea "x"
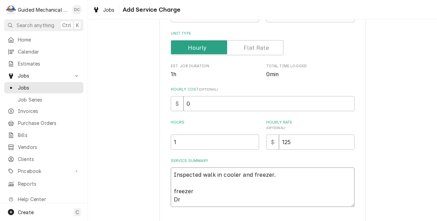
type textarea "Inspected walk in cooler and freezer. freezer Dra"
type textarea "x"
type textarea "Inspected walk in cooler and freezer. freezer Drai"
type textarea "x"
type textarea "Inspected walk in cooler and freezer. freezer Drain"
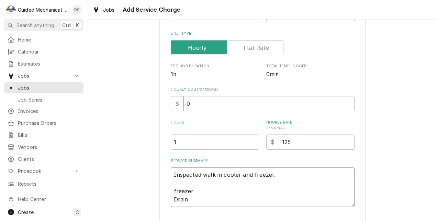
type textarea "x"
type textarea "Inspected walk in cooler and freezer. freezer Drain"
type textarea "x"
type textarea "Inspected walk in cooler and freezer. freezer Drain l"
type textarea "x"
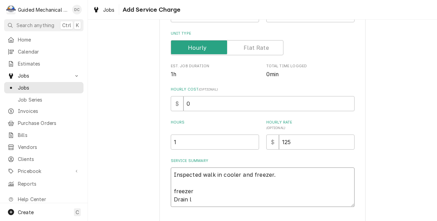
type textarea "Inspected walk in cooler and freezer. freezer Drain li"
type textarea "x"
type textarea "Inspected walk in cooler and freezer. freezer Drain lin"
type textarea "x"
type textarea "Inspected walk in cooler and freezer. freezer Drain line"
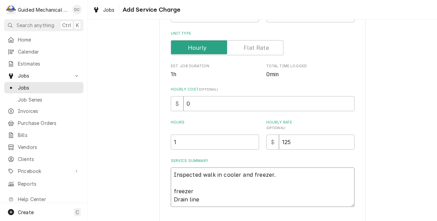
type textarea "x"
type textarea "Inspected walk in cooler and freezer. freezer Drain line"
type textarea "x"
type textarea "Inspected walk in cooler and freezer. freezer Drain line i"
type textarea "x"
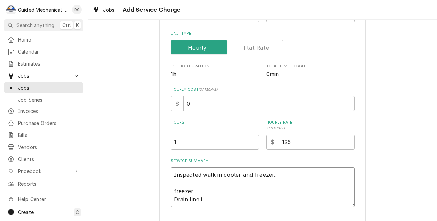
type textarea "Inspected walk in cooler and freezer. freezer Drain line is"
type textarea "x"
type textarea "Inspected walk in cooler and freezer. freezer Drain line is"
type textarea "x"
type textarea "Inspected walk in cooler and freezer. freezer Drain line is m"
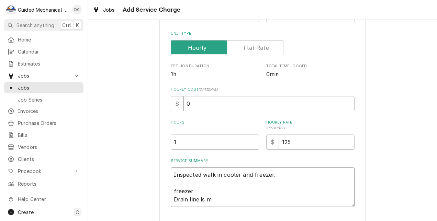
type textarea "x"
type textarea "Inspected walk in cooler and freezer. freezer Drain line is mi"
type textarea "x"
type textarea "Inspected walk in cooler and freezer. freezer Drain line is mis"
type textarea "x"
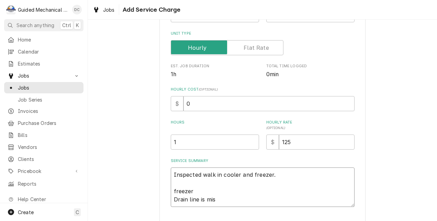
type textarea "Inspected walk in cooler and freezer. freezer Drain line is miss"
type textarea "x"
type textarea "Inspected walk in cooler and freezer. freezer Drain line is missi"
type textarea "x"
type textarea "Inspected walk in cooler and freezer. freezer Drain line is missin"
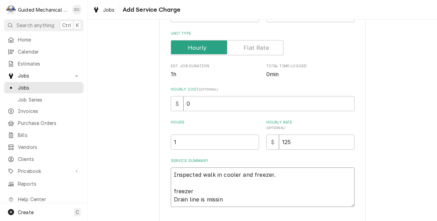
type textarea "x"
type textarea "Inspected walk in cooler and freezer. freezer Drain line is missing"
type textarea "x"
type textarea "Inspected walk in cooler and freezer. freezer Drain line is missing"
type textarea "x"
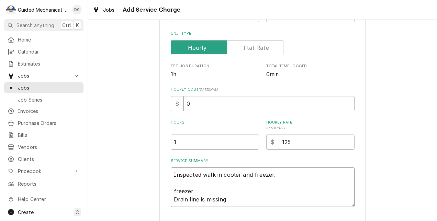
type textarea "Inspected walk in cooler and freezer. freezer Drain line is missing d"
type textarea "x"
type textarea "Inspected walk in cooler and freezer. freezer Drain line is missing dr"
type textarea "x"
type textarea "Inspected walk in cooler and freezer. freezer Drain line is missing dra"
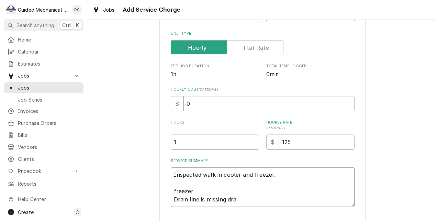
type textarea "x"
type textarea "Inspected walk in cooler and freezer. freezer Drain line is missing drai"
type textarea "x"
type textarea "Inspected walk in cooler and freezer. freezer Drain line is missing drain"
type textarea "x"
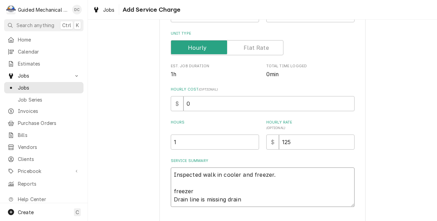
type textarea "Inspected walk in cooler and freezer. freezer Drain line is missing drain"
type textarea "x"
type textarea "Inspected walk in cooler and freezer. freezer Drain line is missing drain h"
type textarea "x"
type textarea "Inspected walk in cooler and freezer. freezer Drain line is missing drain he"
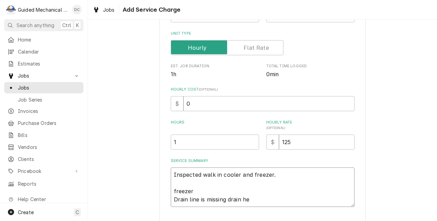
type textarea "x"
type textarea "Inspected walk in cooler and freezer. freezer Drain line is missing drain hea"
type textarea "x"
type textarea "Inspected walk in cooler and freezer. freezer Drain line is missing drain heat"
type textarea "x"
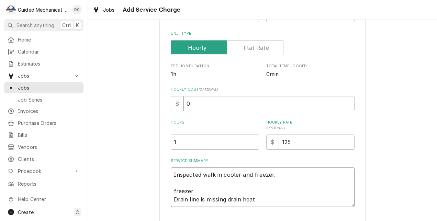
type textarea "Inspected walk in cooler and freezer. freezer Drain line is missing drain heate"
type textarea "x"
type textarea "Inspected walk in cooler and freezer. freezer Drain line is missing drain heater"
type textarea "x"
type textarea "Inspected walk in cooler and freezer. freezer Drain line is missing drain heate…"
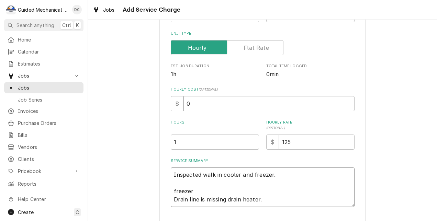
type textarea "x"
type textarea "Inspected walk in cooler and freezer. freezer Drain line is missing drain heate…"
type textarea "x"
type textarea "Inspected walk in cooler and freezer. freezer Drain line is missing drain heate…"
type textarea "x"
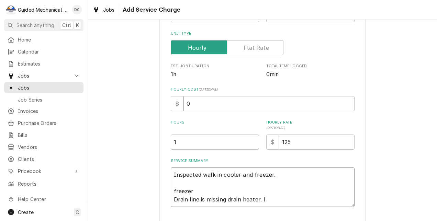
type textarea "Inspected walk in cooler and freezer. freezer Drain line is missing drain heate…"
type textarea "x"
type textarea "Inspected walk in cooler and freezer. freezer Drain line is missing drain heate…"
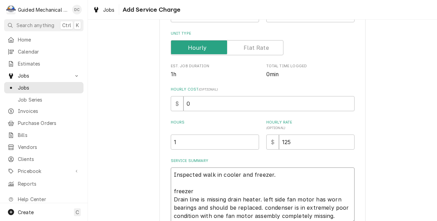
click at [261, 200] on textarea "Inspected walk in cooler and freezer. freezer Drain line is missing drain heate…" at bounding box center [263, 196] width 184 height 56
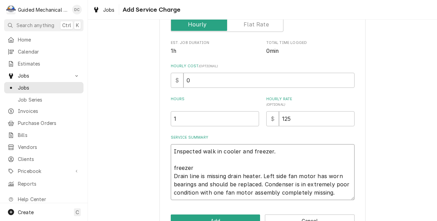
scroll to position [137, 0]
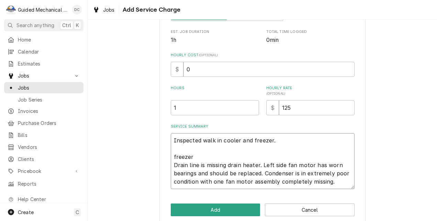
click at [340, 183] on textarea "Inspected walk in cooler and freezer. freezer Drain line is missing drain heate…" at bounding box center [263, 161] width 184 height 56
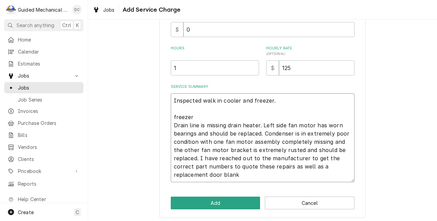
scroll to position [180, 0]
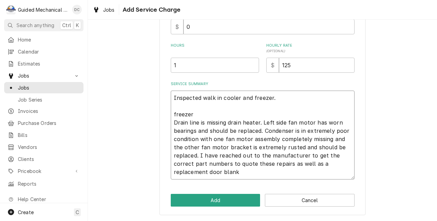
click at [256, 172] on textarea "Inspected walk in cooler and freezer. freezer Drain line is missing drain heate…" at bounding box center [263, 135] width 184 height 89
click at [254, 167] on textarea "Inspected walk in cooler and freezer. freezer Drain line is missing drain heate…" at bounding box center [263, 135] width 184 height 89
click at [240, 170] on textarea "Inspected walk in cooler and freezer. freezer Drain line is missing drain heate…" at bounding box center [263, 135] width 184 height 89
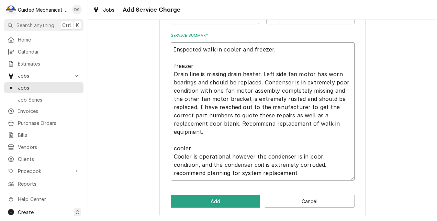
scroll to position [229, 0]
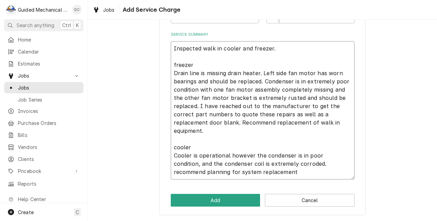
click at [273, 174] on textarea "Inspected walk in cooler and freezer. freezer Drain line is missing drain heate…" at bounding box center [263, 110] width 184 height 138
click at [258, 173] on textarea "Inspected walk in cooler and freezer. freezer Drain line is missing drain heate…" at bounding box center [263, 110] width 184 height 138
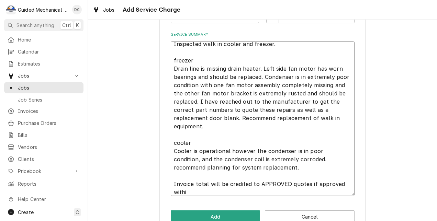
scroll to position [0, 0]
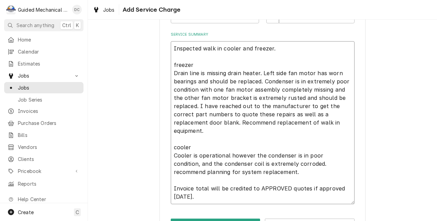
click at [171, 188] on textarea "Inspected walk in cooler and freezer. freezer Drain line is missing drain heate…" at bounding box center [263, 122] width 184 height 163
click at [395, 186] on div "Please provide the following information to add a new service charge to this in…" at bounding box center [262, 21] width 349 height 449
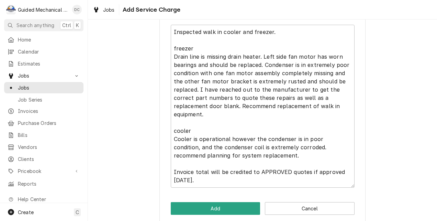
scroll to position [254, 0]
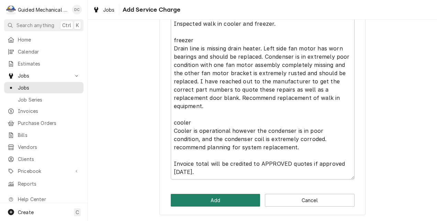
click at [235, 202] on button "Add" at bounding box center [216, 200] width 90 height 13
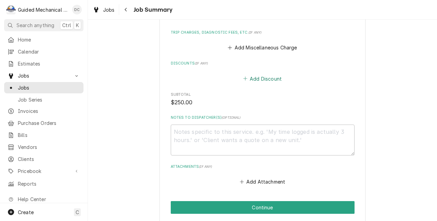
scroll to position [584, 0]
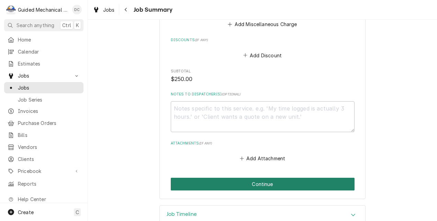
click at [254, 183] on button "Continue" at bounding box center [263, 184] width 184 height 13
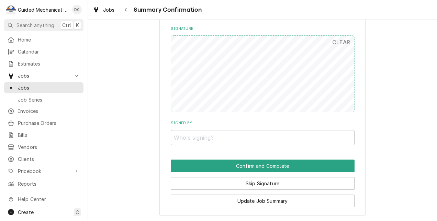
scroll to position [550, 0]
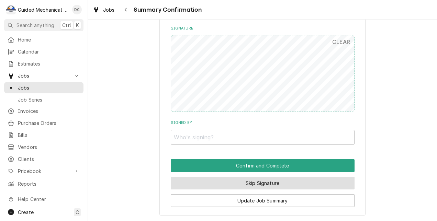
click at [282, 190] on button "Skip Signature" at bounding box center [263, 183] width 184 height 13
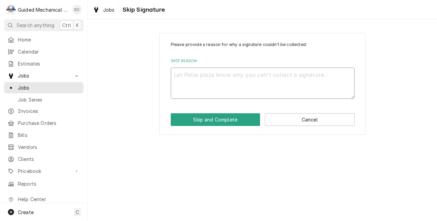
click at [251, 77] on textarea "Skip Reason" at bounding box center [263, 83] width 184 height 31
type textarea "x"
type textarea "c"
type textarea "x"
type textarea "co"
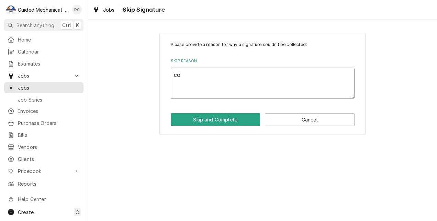
type textarea "x"
type textarea "com"
type textarea "x"
type textarea "comp"
type textarea "x"
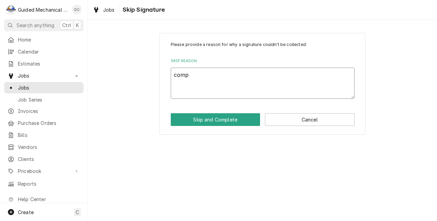
type textarea "compl"
type textarea "x"
type textarea "comple"
type textarea "x"
type textarea "complet"
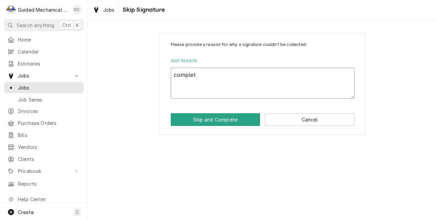
type textarea "x"
type textarea "complete"
click at [232, 116] on button "Skip and Complete" at bounding box center [216, 119] width 90 height 13
type textarea "x"
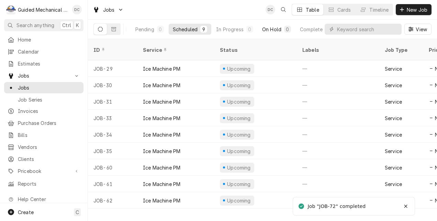
scroll to position [0, 51]
click at [308, 29] on div "Completed" at bounding box center [296, 29] width 26 height 7
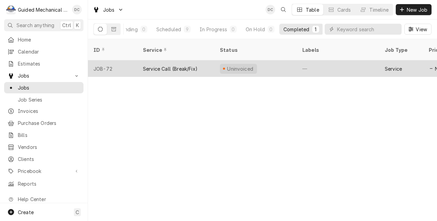
click at [176, 65] on div "Service Call (Break/Fix)" at bounding box center [170, 68] width 55 height 7
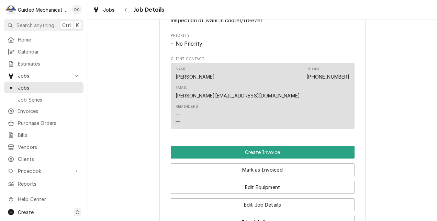
scroll to position [378, 0]
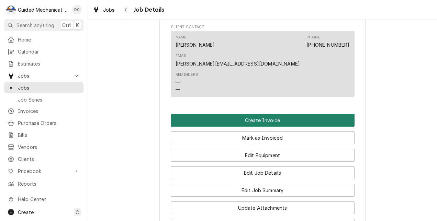
click at [262, 114] on button "Create Invoice" at bounding box center [263, 120] width 184 height 13
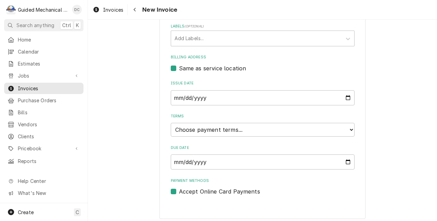
scroll to position [197, 0]
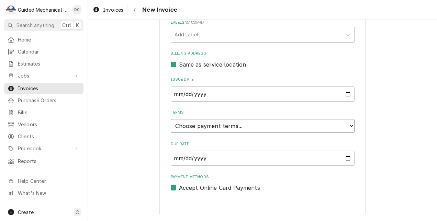
click at [262, 123] on select "Choose payment terms... Same Day Net 7 Net 14 Net 21 Net 30 Net 45 Net 60 Net 90" at bounding box center [263, 126] width 184 height 14
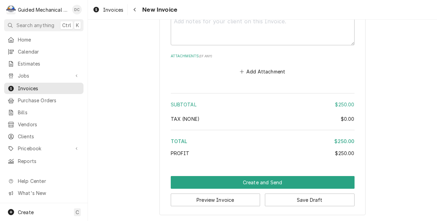
scroll to position [991, 0]
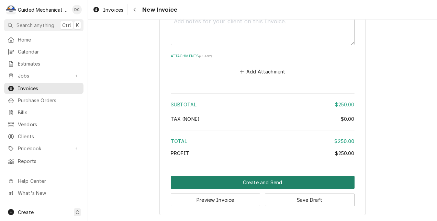
click at [298, 179] on button "Create and Send" at bounding box center [263, 182] width 184 height 13
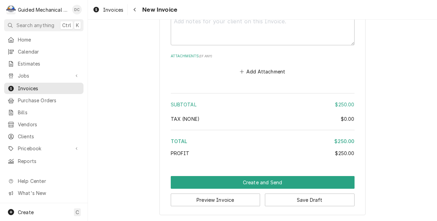
scroll to position [986, 0]
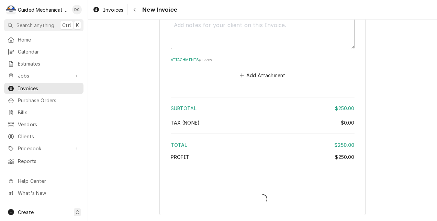
type textarea "x"
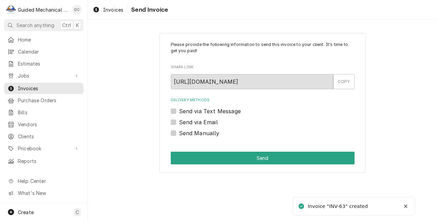
click at [179, 111] on label "Send via Text Message" at bounding box center [210, 111] width 62 height 8
click at [179, 111] on input "Send via Text Message" at bounding box center [271, 114] width 184 height 15
checkbox input "true"
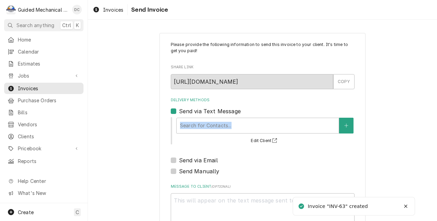
click at [172, 123] on div "Search for Contacts... Edit Client" at bounding box center [263, 130] width 184 height 29
drag, startPoint x: 172, startPoint y: 123, endPoint x: 224, endPoint y: 128, distance: 52.4
click at [204, 128] on div "Delivery Methods" at bounding box center [257, 126] width 155 height 12
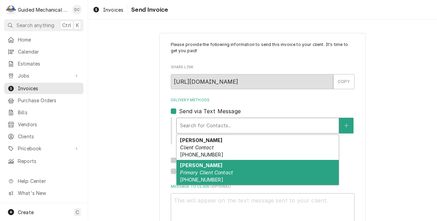
drag, startPoint x: 253, startPoint y: 171, endPoint x: 256, endPoint y: 172, distance: 3.6
click at [254, 172] on div "Rodney Primary Client Contact (941) 302-5337" at bounding box center [258, 172] width 162 height 25
type textarea "x"
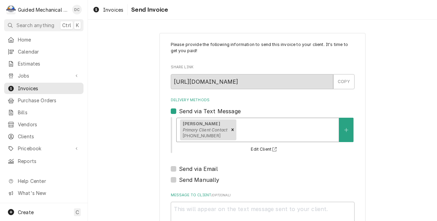
click at [199, 168] on label "Send via Email" at bounding box center [198, 169] width 39 height 8
click at [199, 168] on input "Send via Email" at bounding box center [271, 172] width 184 height 15
checkbox input "true"
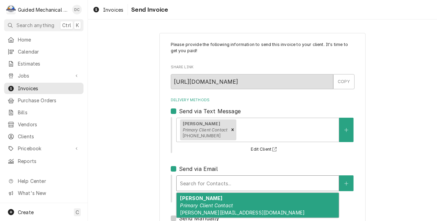
drag, startPoint x: 234, startPoint y: 185, endPoint x: 259, endPoint y: 187, distance: 25.9
click at [234, 185] on div "Delivery Methods" at bounding box center [257, 183] width 155 height 12
click at [269, 212] on div "Rodney Primary Client Contact rodney@t-bred.com" at bounding box center [258, 205] width 162 height 25
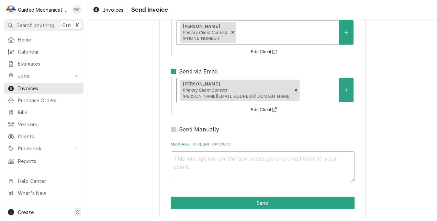
scroll to position [101, 0]
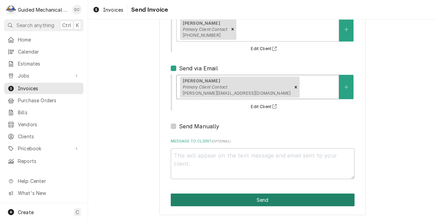
click at [282, 200] on button "Send" at bounding box center [263, 200] width 184 height 13
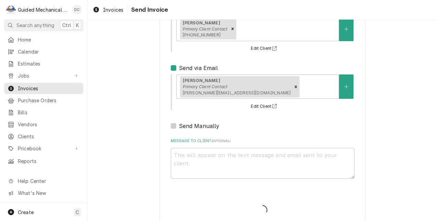
type textarea "x"
